Goal: Information Seeking & Learning: Learn about a topic

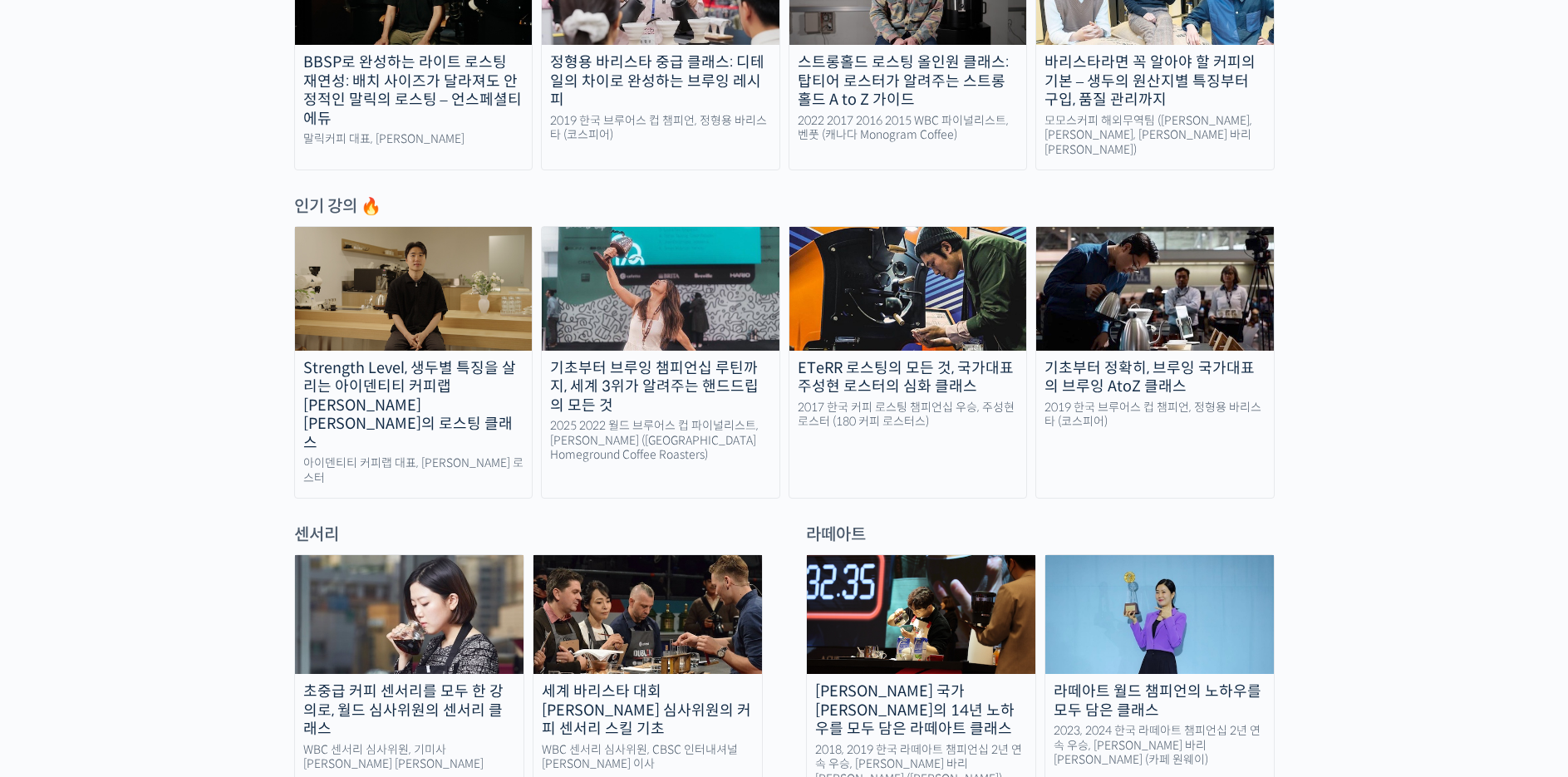
scroll to position [887, 0]
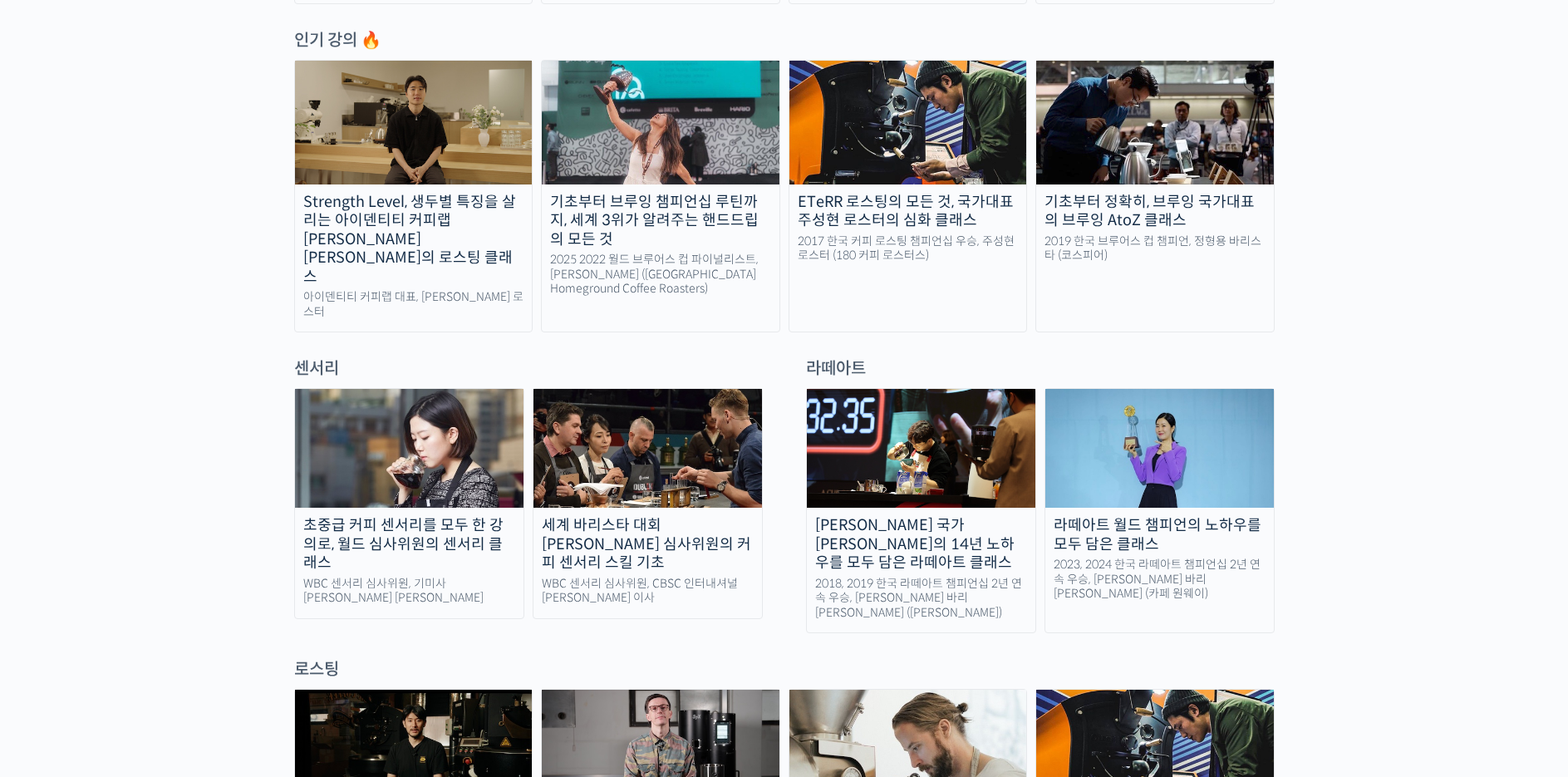
click at [908, 516] on div "[PERSON_NAME] 국가[PERSON_NAME]의 14년 노하우를 모두 담은 라떼아트 클래스" at bounding box center [921, 544] width 229 height 57
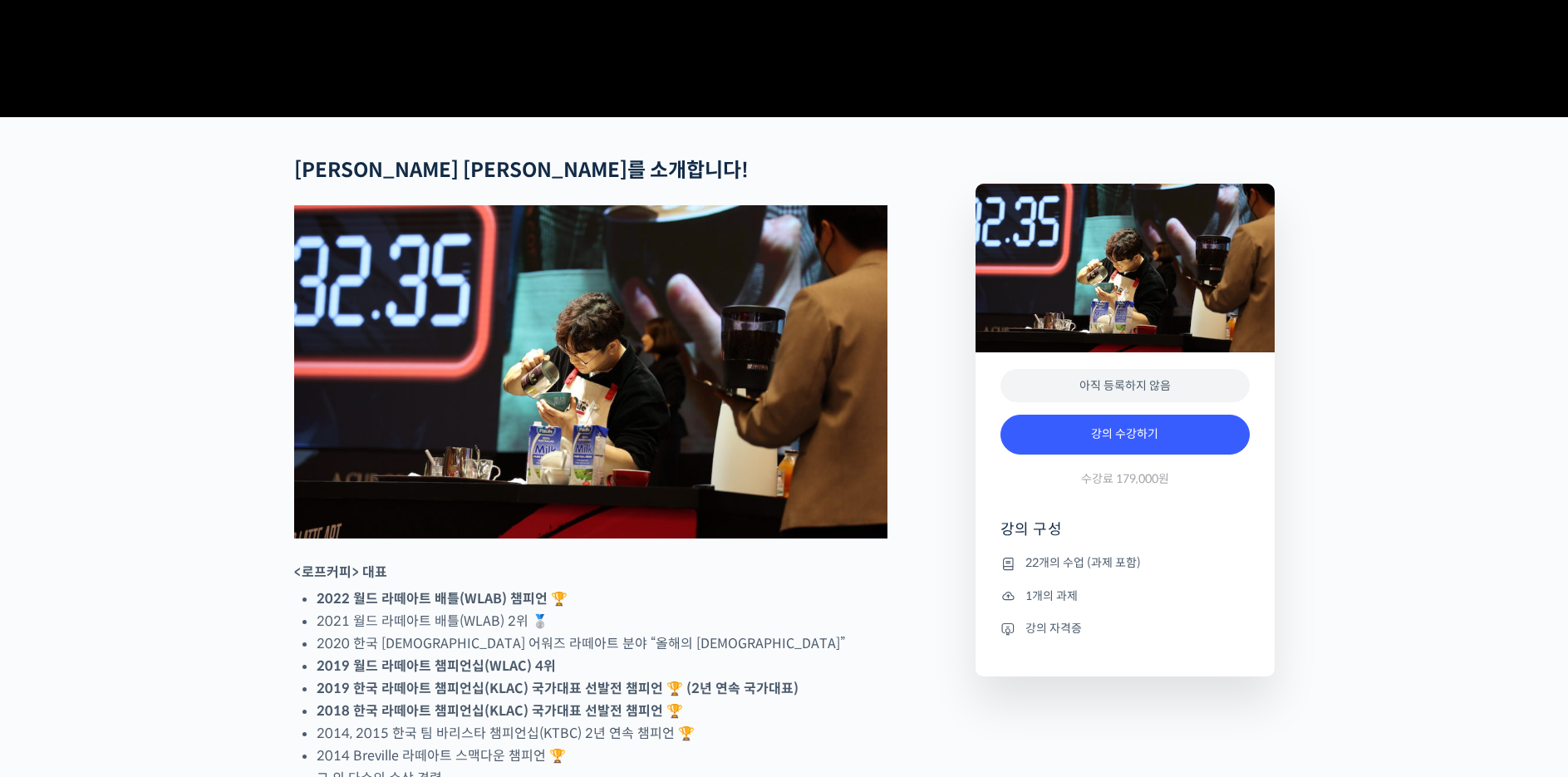
scroll to position [692, 0]
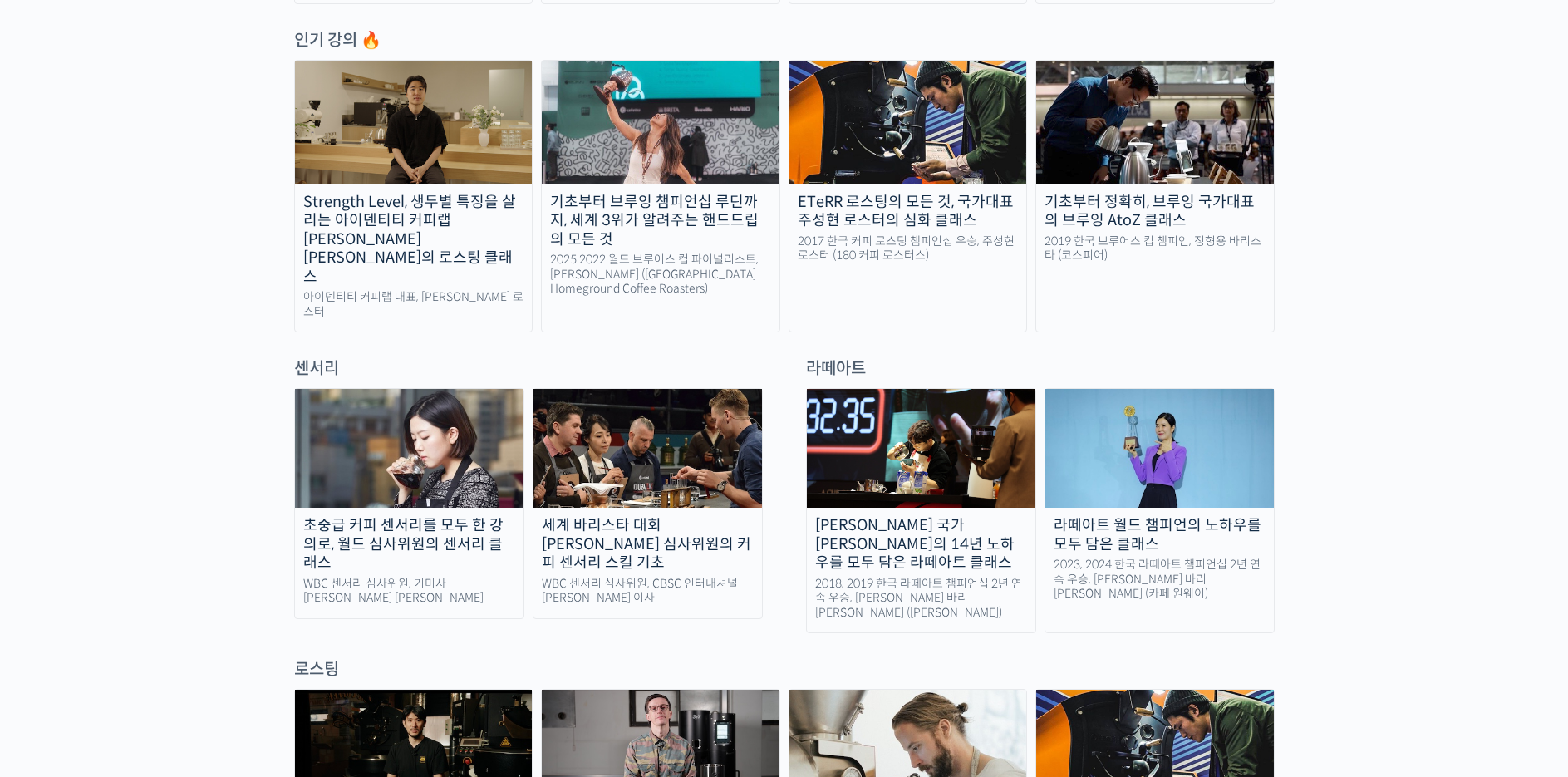
click at [1194, 516] on div "라떼아트 월드 챔피언의 노하우를 모두 담은 클래스" at bounding box center [1159, 535] width 229 height 38
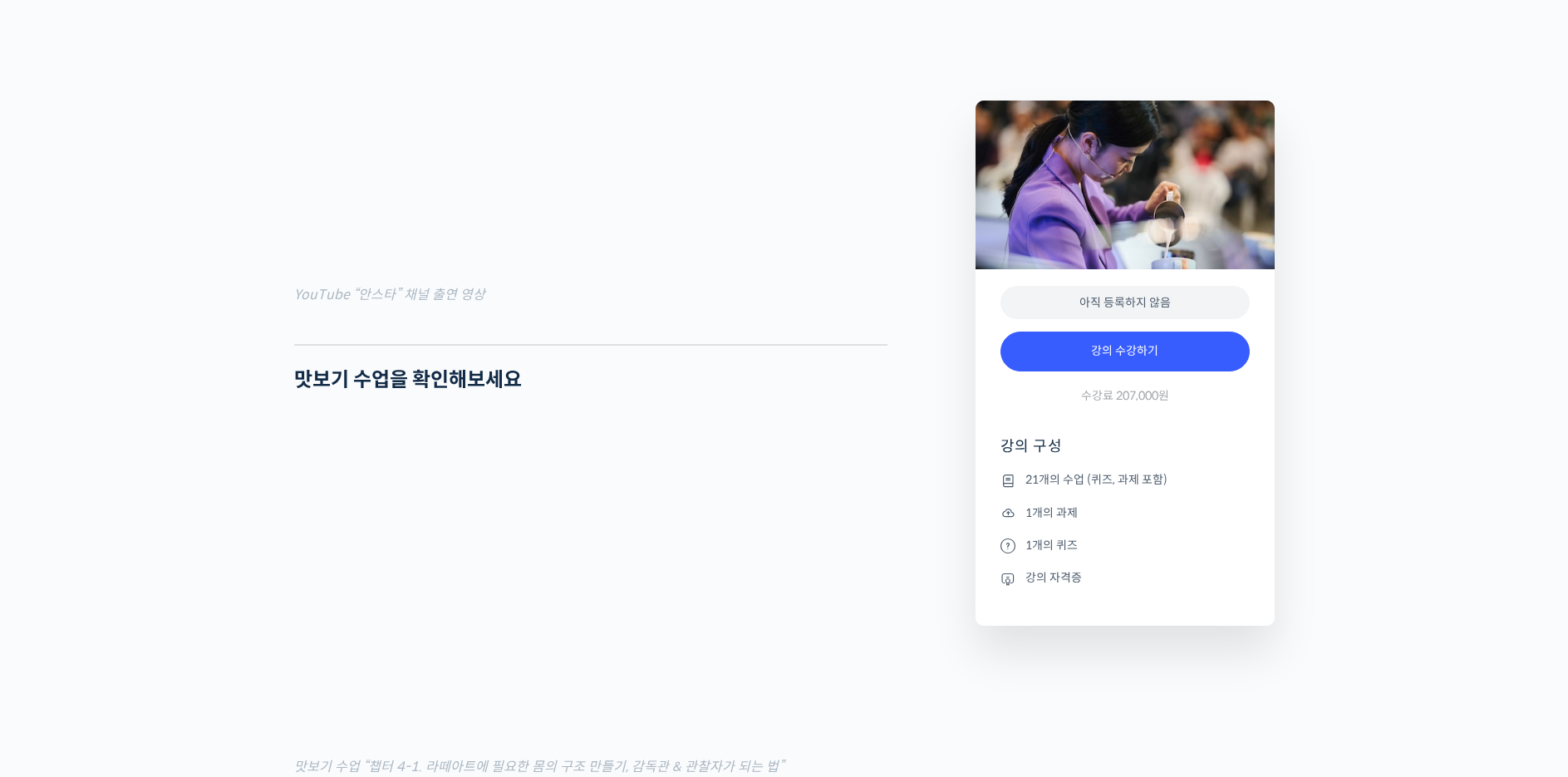
scroll to position [1745, 0]
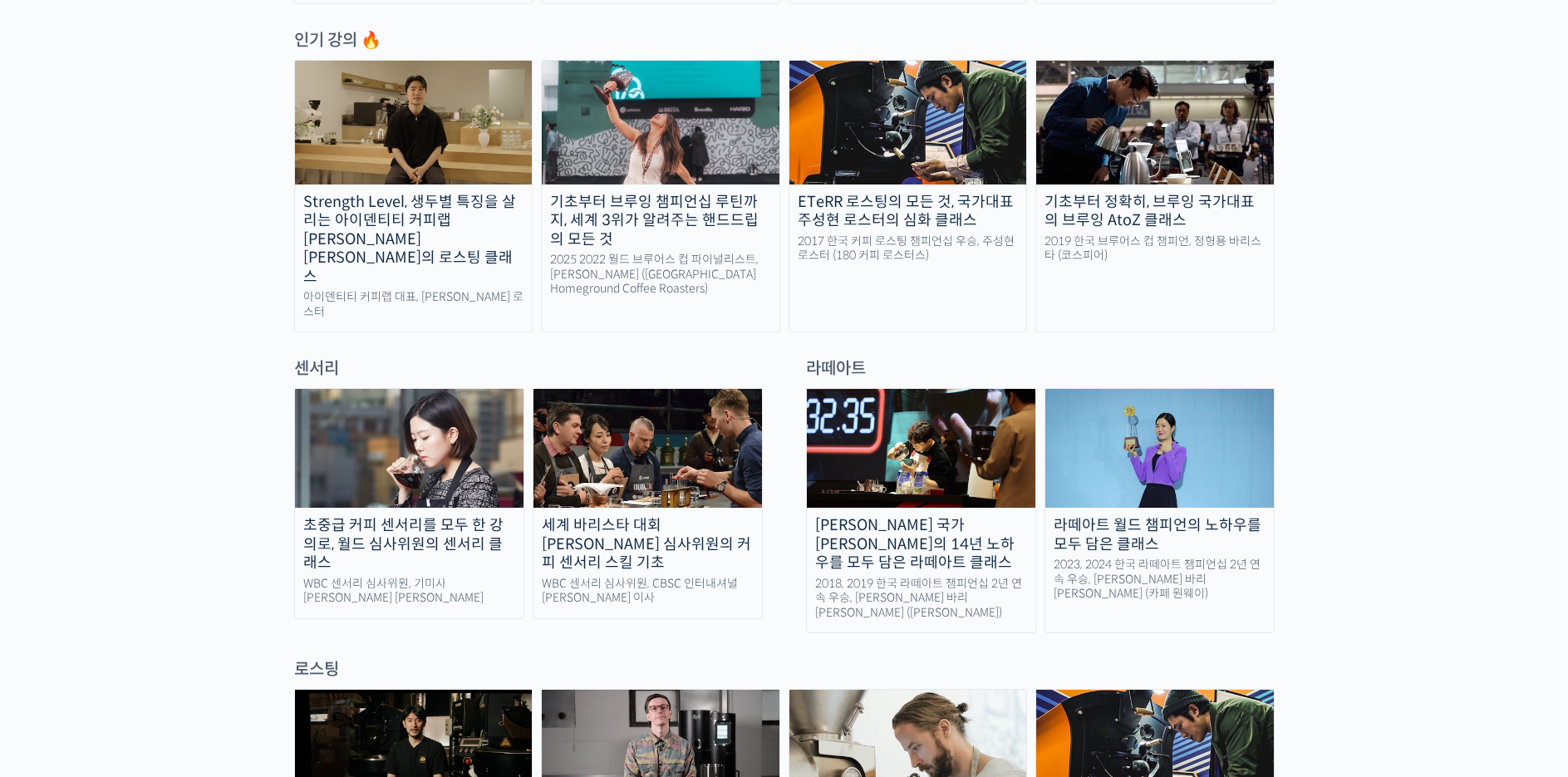
click at [926, 516] on div "[PERSON_NAME] 국가[PERSON_NAME]의 14년 노하우를 모두 담은 라떼아트 클래스" at bounding box center [921, 544] width 229 height 57
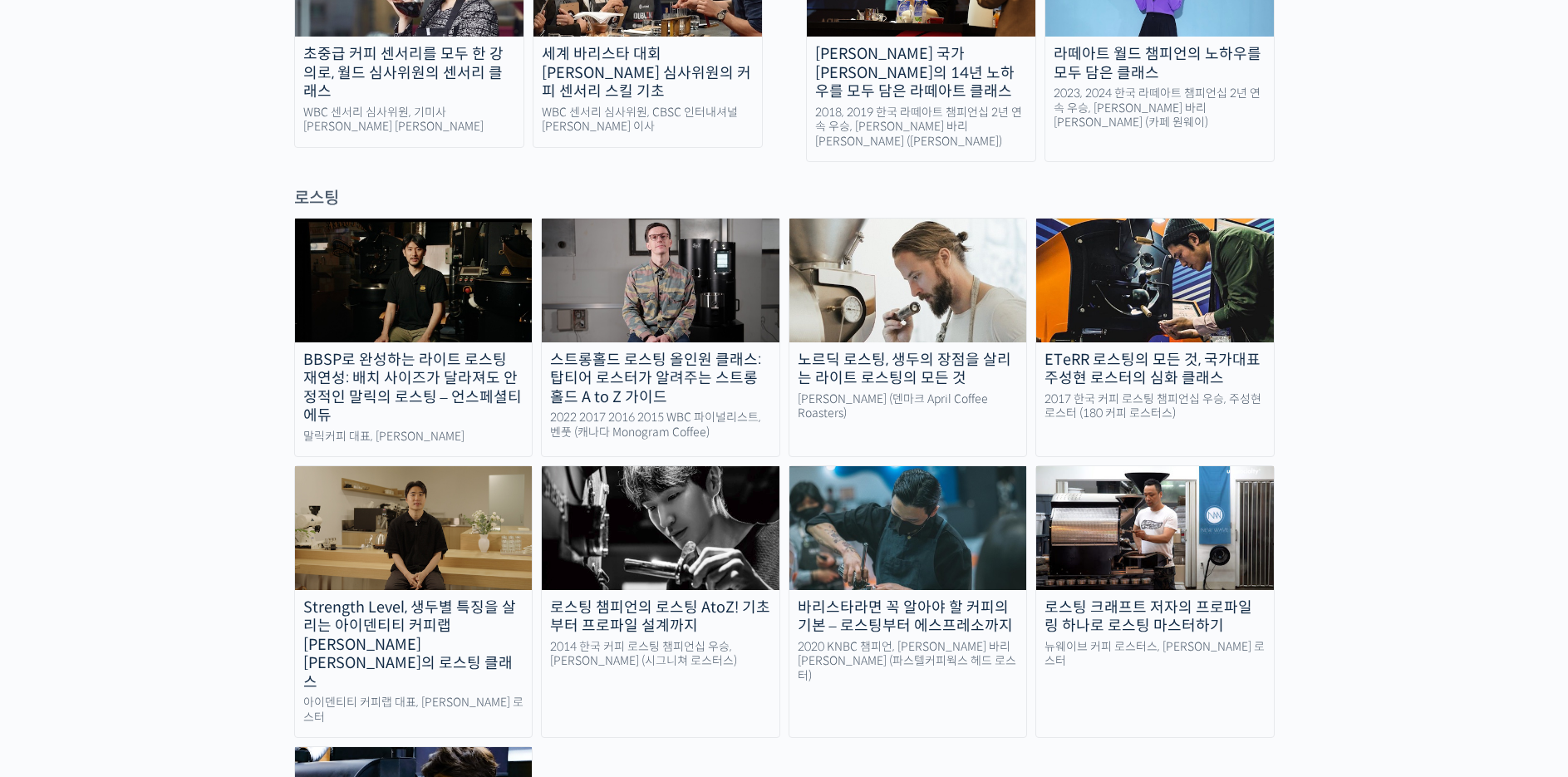
scroll to position [1219, 0]
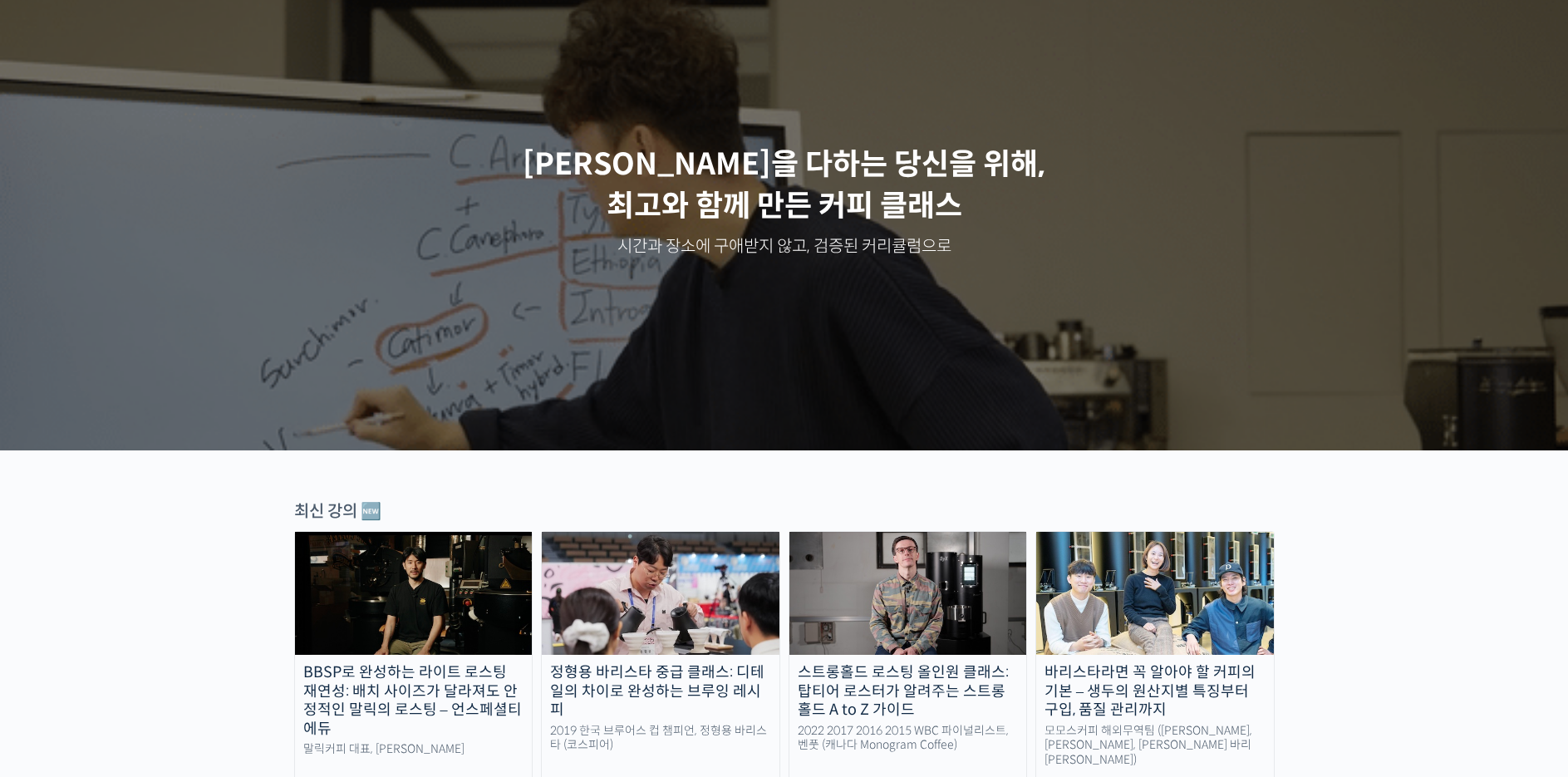
scroll to position [0, 0]
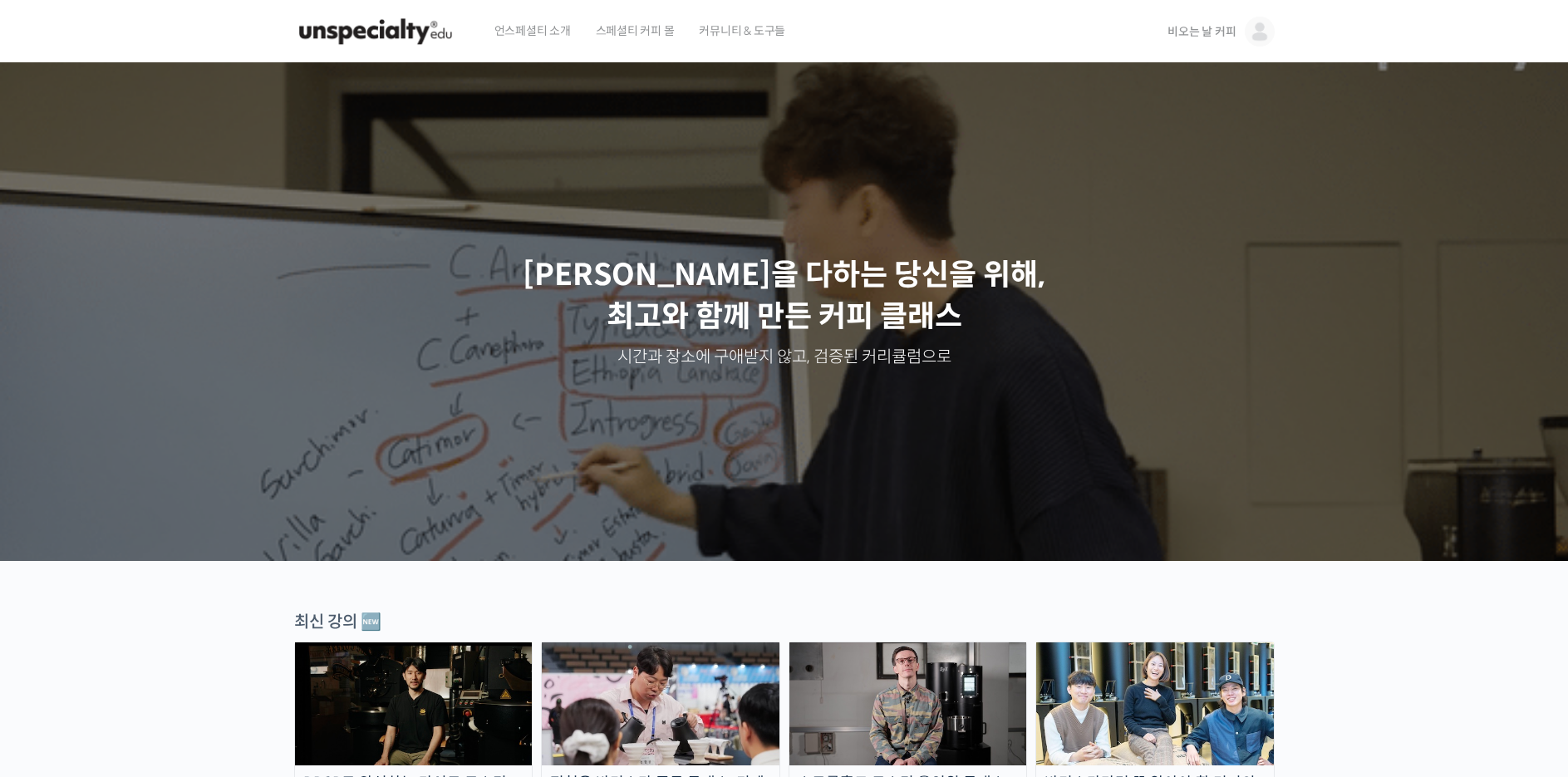
click at [1200, 36] on span "비오는 날 커피" at bounding box center [1201, 32] width 69 height 15
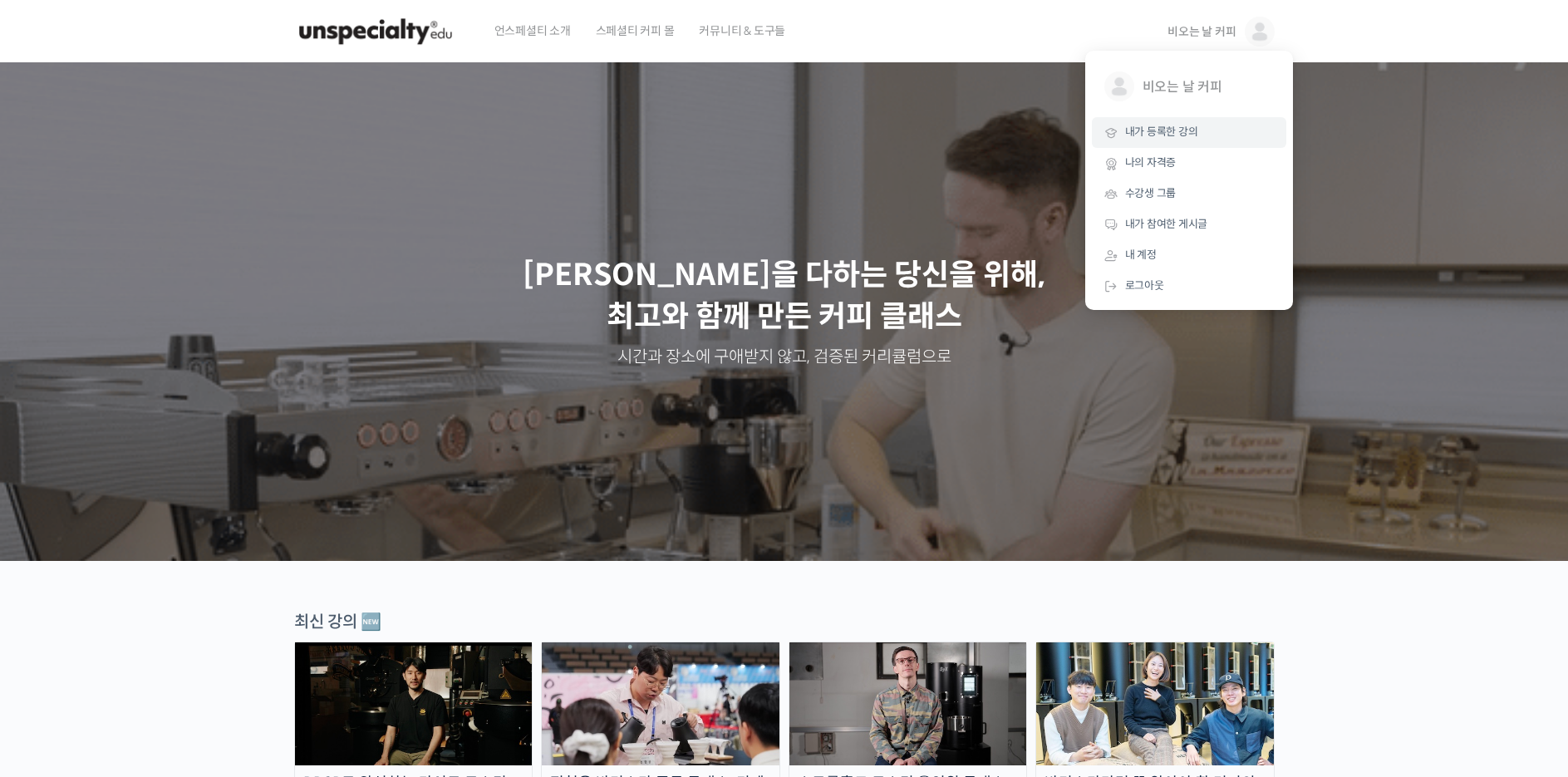
click at [1196, 130] on span "내가 등록한 강의" at bounding box center [1162, 131] width 73 height 14
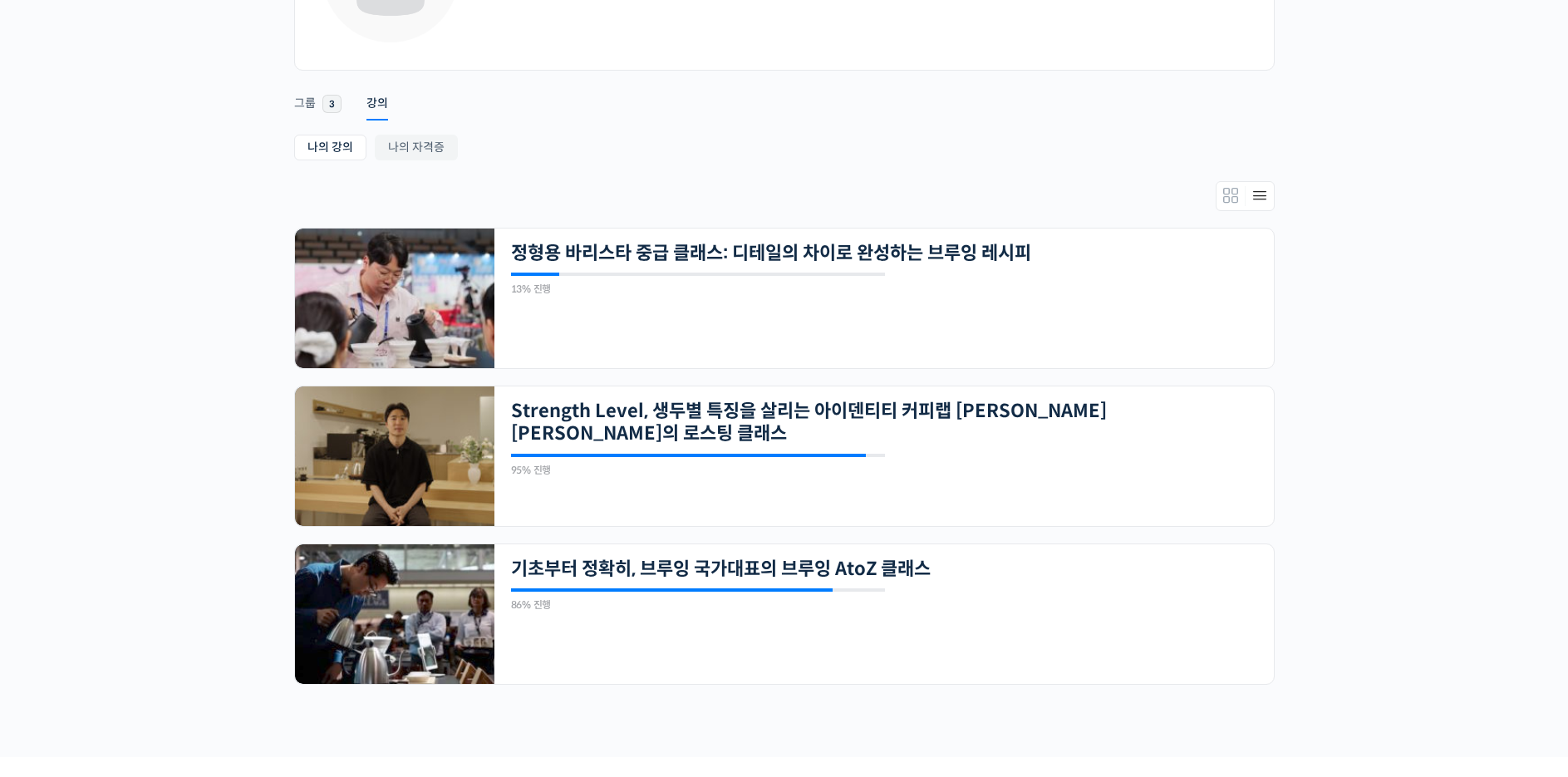
scroll to position [171, 0]
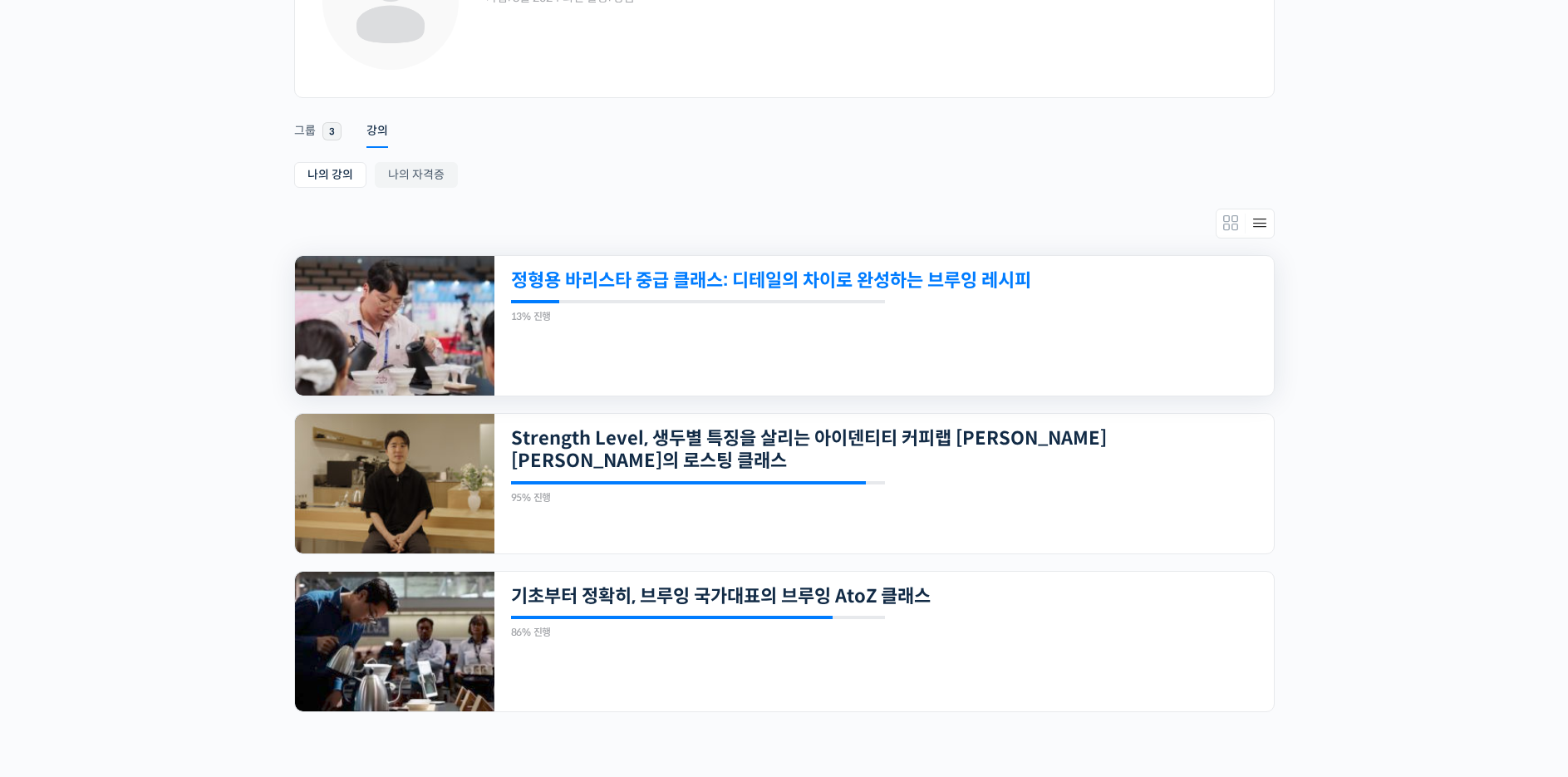
click at [949, 282] on link "정형용 바리스타 중급 클래스: 디테일의 차이로 완성하는 브루잉 레시피" at bounding box center [810, 280] width 596 height 22
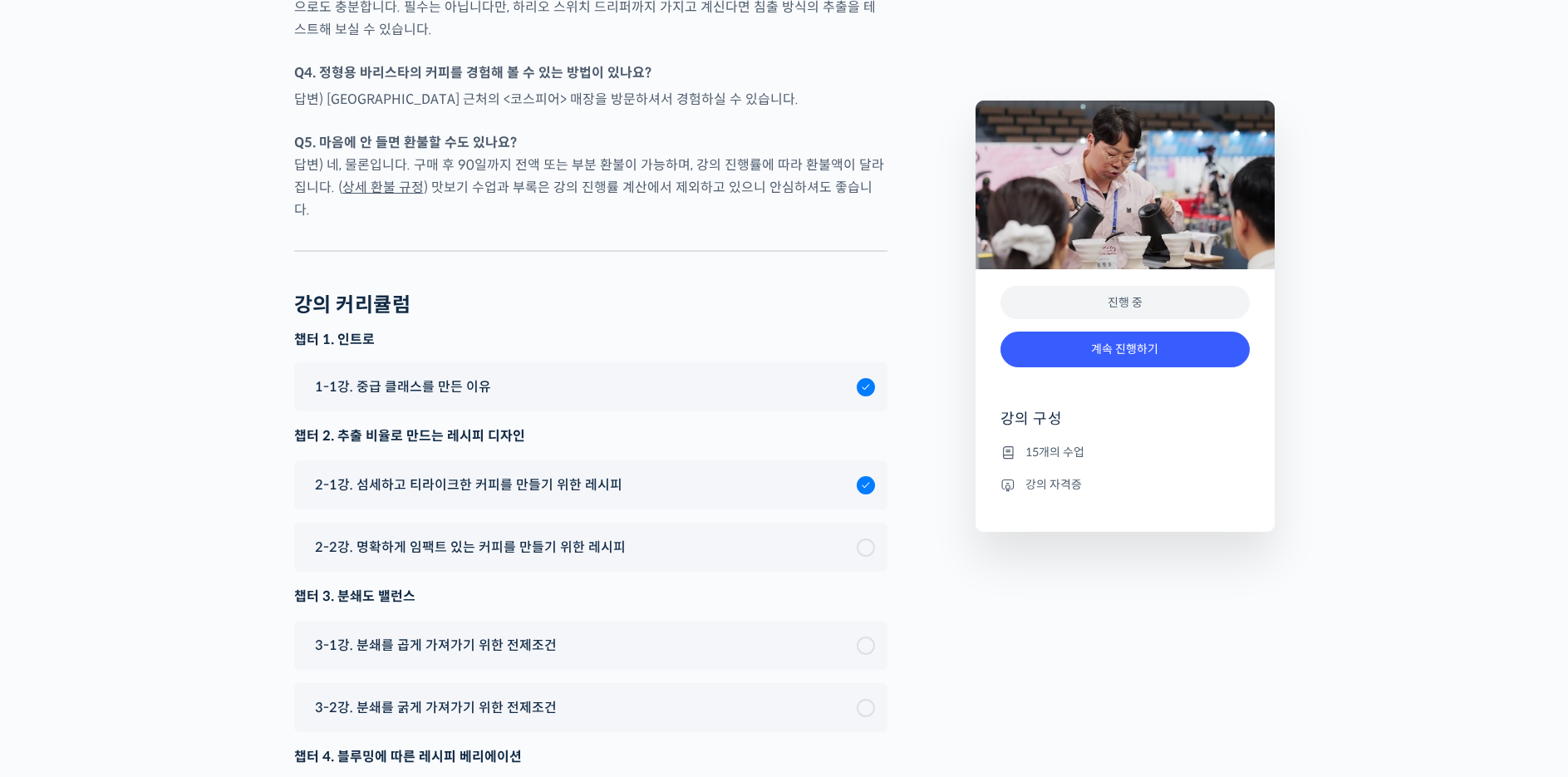
scroll to position [4790, 0]
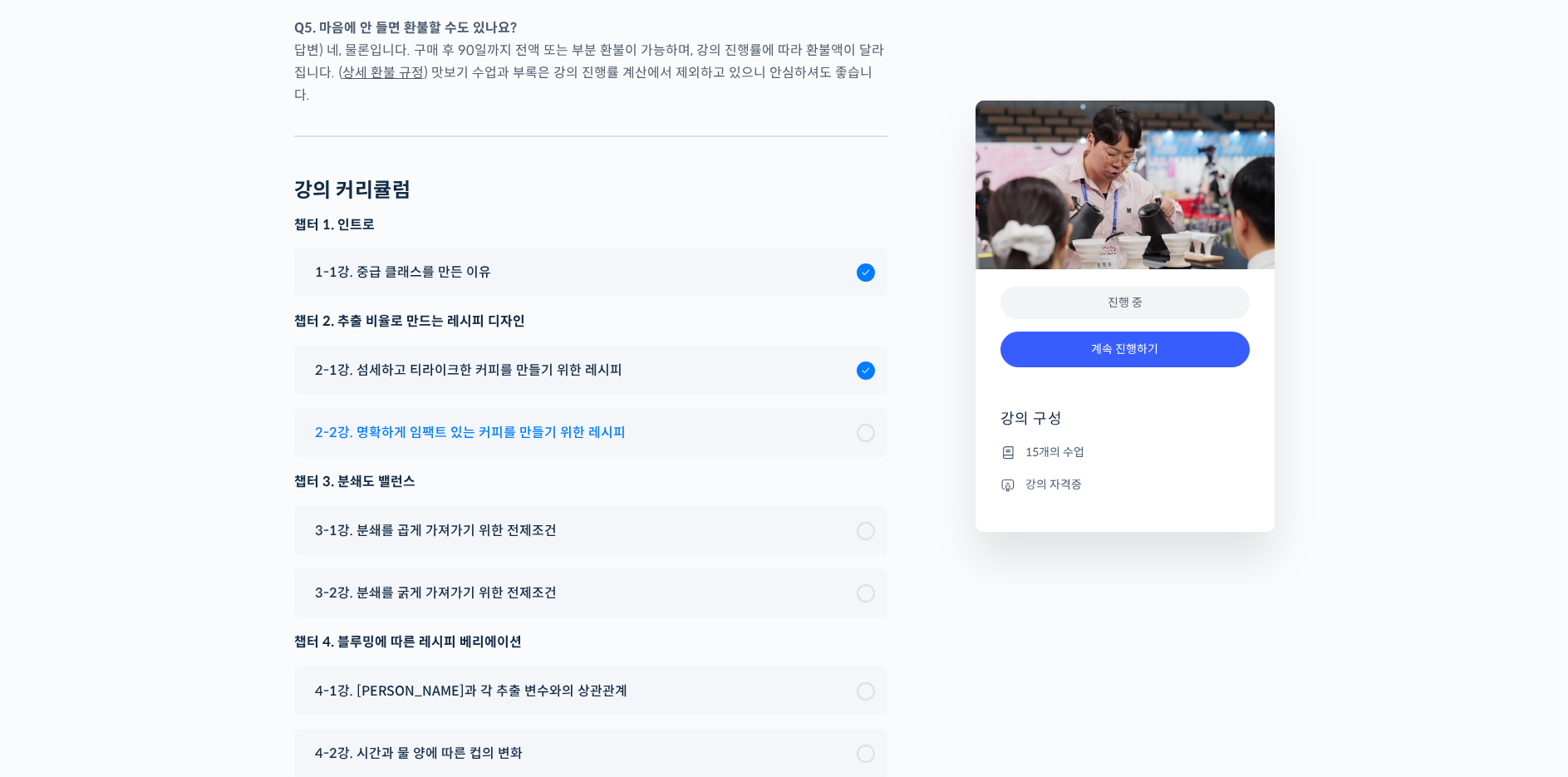
click at [563, 444] on span "2-2강. 명확하게 임팩트 있는 커피를 만들기 위한 레시피" at bounding box center [470, 432] width 311 height 22
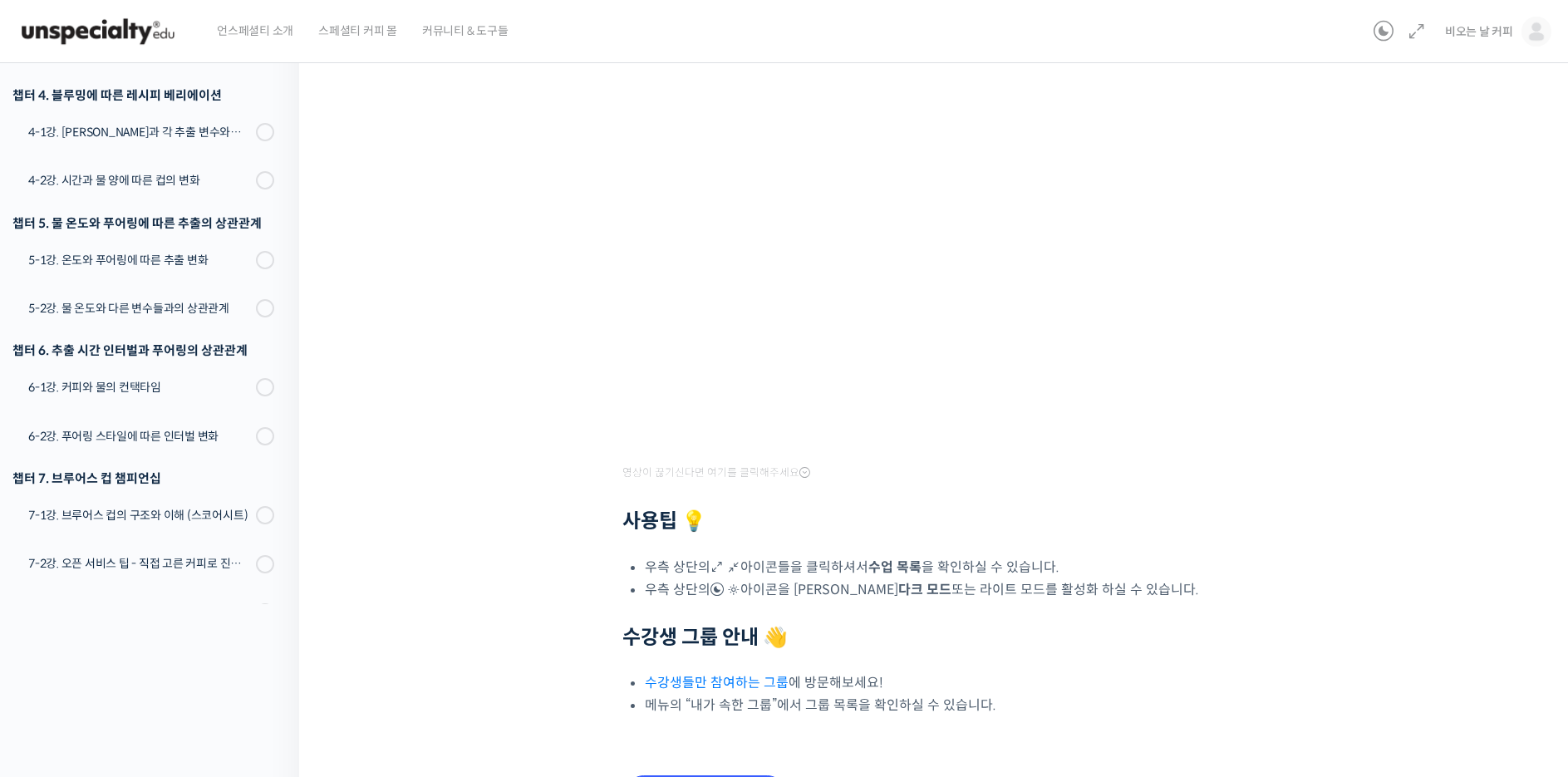
scroll to position [131, 0]
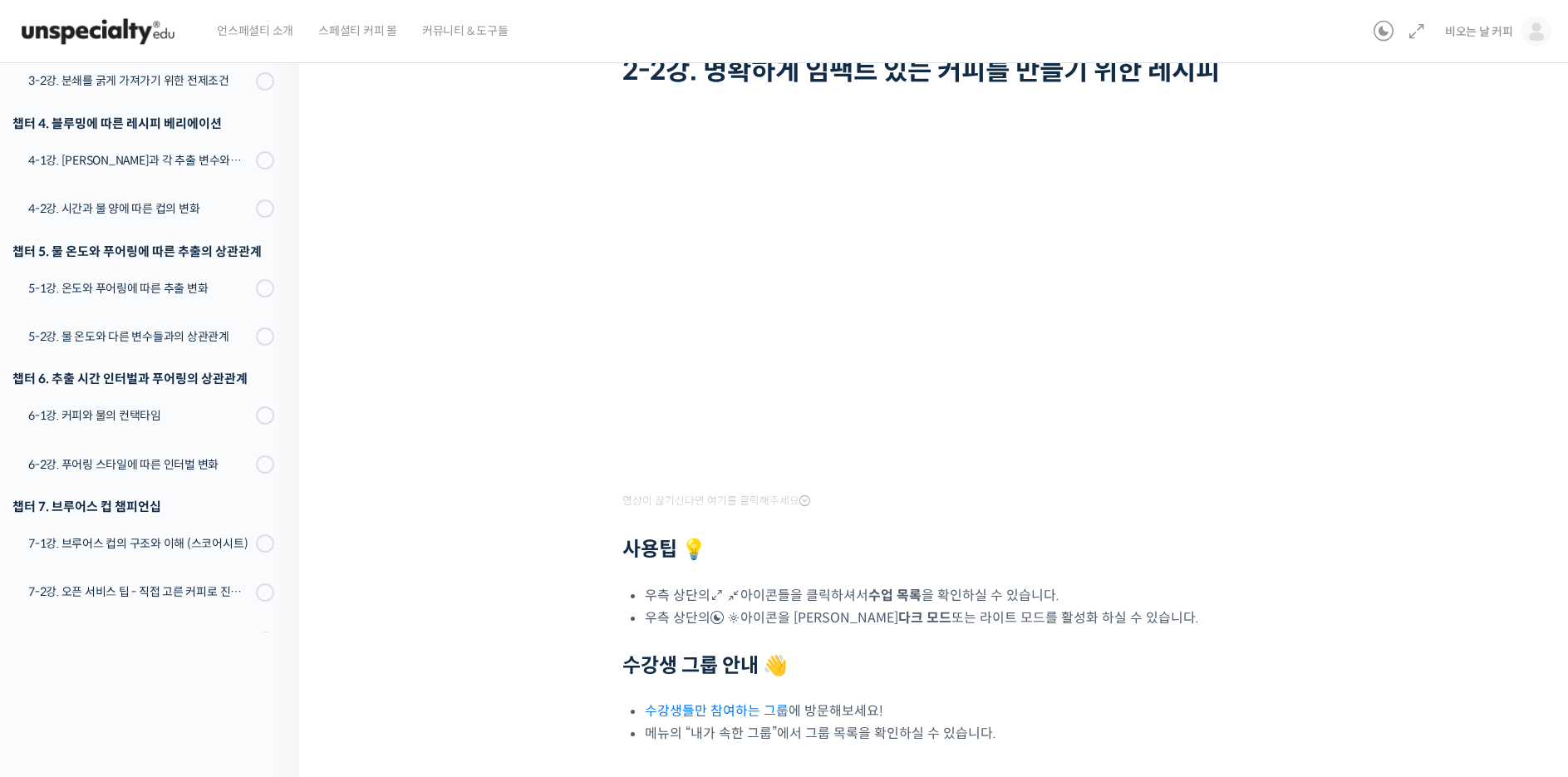
click at [1455, 291] on div "정형용 바리스타 중급 클래스: 디테일의 차이로 완성하는 브루잉 레시피 2-2강. 명확하게 임팩트 있는 커피를 만들기 위한 레시피 진행 중 수업…" at bounding box center [937, 412] width 1111 height 938
